Goal: Check status

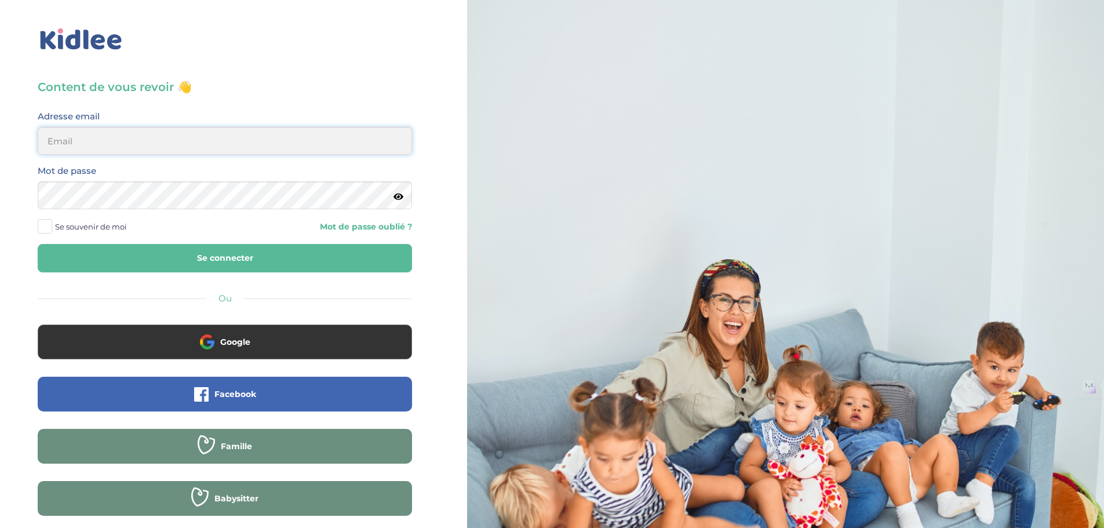
click at [274, 133] on input "email" at bounding box center [225, 141] width 374 height 28
type input "linatimsi73@gmail.com"
click at [168, 266] on button "Se connecter" at bounding box center [225, 258] width 374 height 28
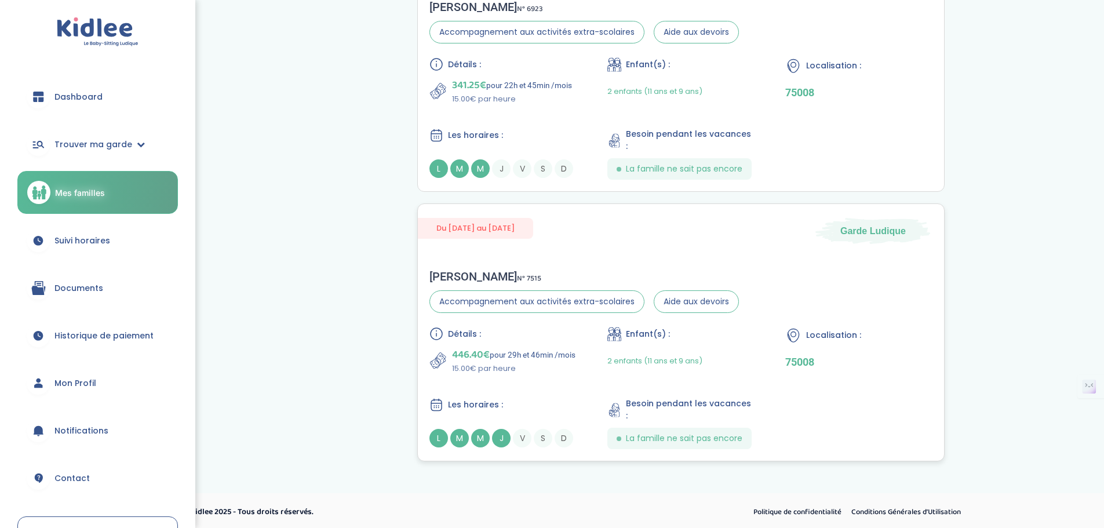
scroll to position [127, 0]
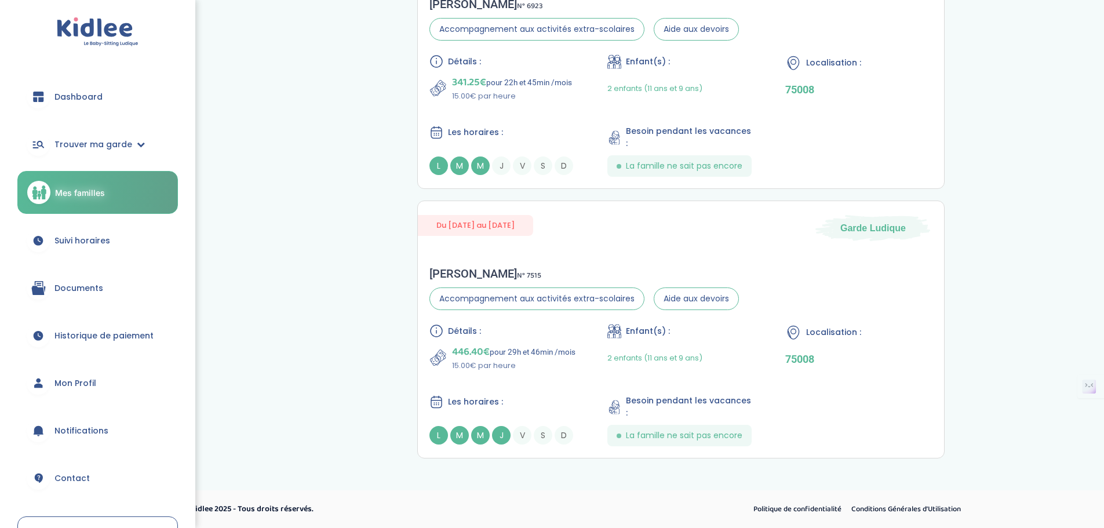
click at [86, 245] on span "Suivi horaires" at bounding box center [82, 241] width 56 height 12
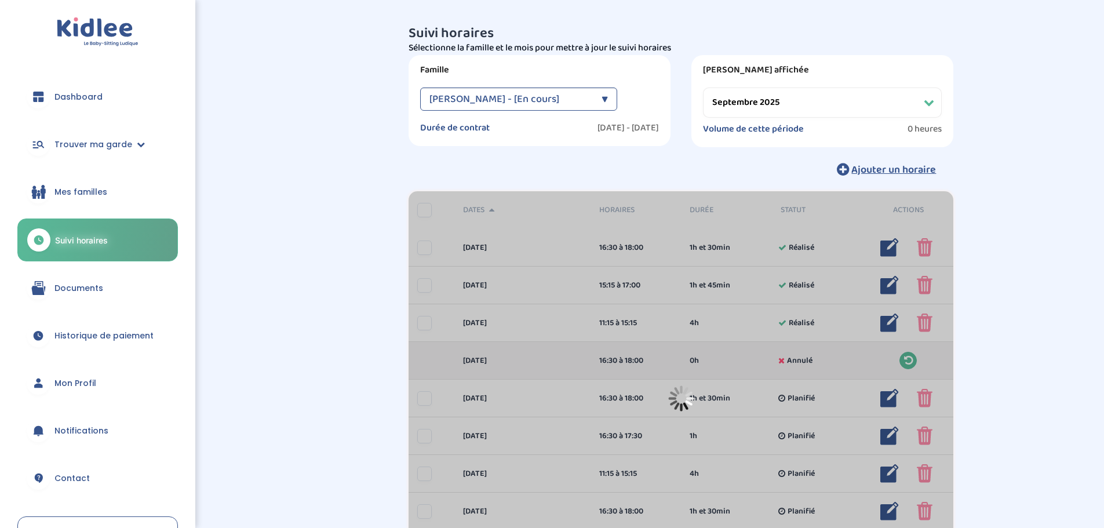
select select "septembre 2025"
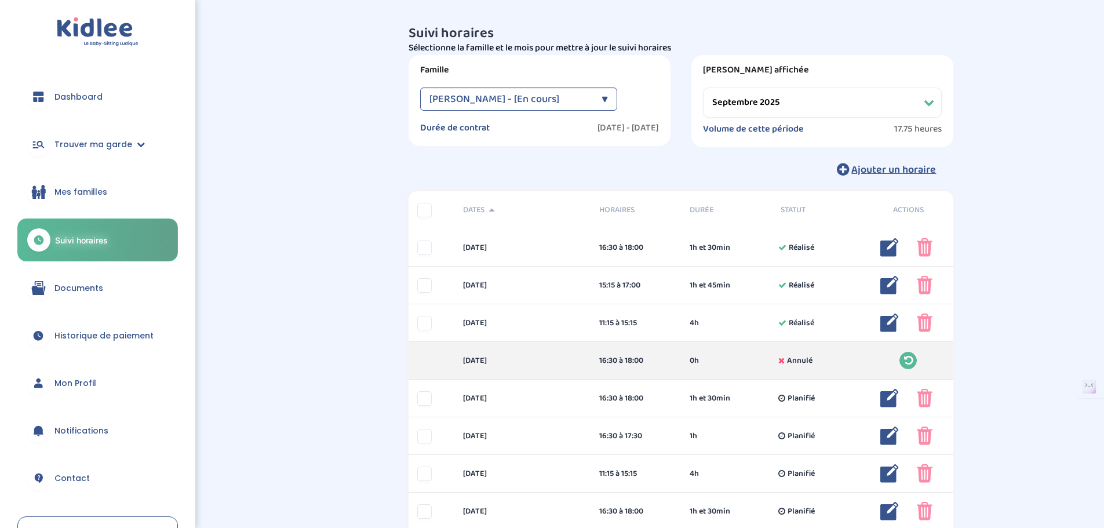
click at [927, 108] on select "Filtrer par mois septembre 2025 octobre 2025 novembre 2025 décembre 2025 janvie…" at bounding box center [822, 102] width 239 height 30
